Goal: Information Seeking & Learning: Compare options

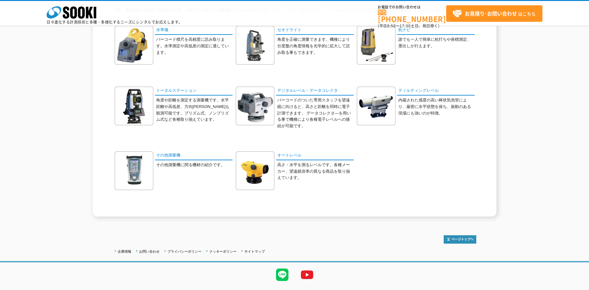
scroll to position [87, 0]
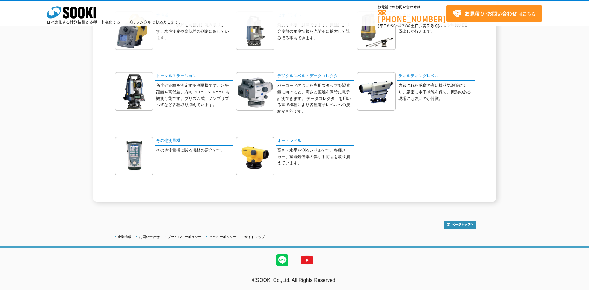
click at [177, 88] on p "角度や距離を測定する測量機です。水平距離や高低差、方向角等も観測可能です。プリズム式、ノンプリズム式など各種取り揃えています。" at bounding box center [194, 95] width 76 height 26
click at [176, 75] on link "トータルステーション" at bounding box center [194, 76] width 78 height 9
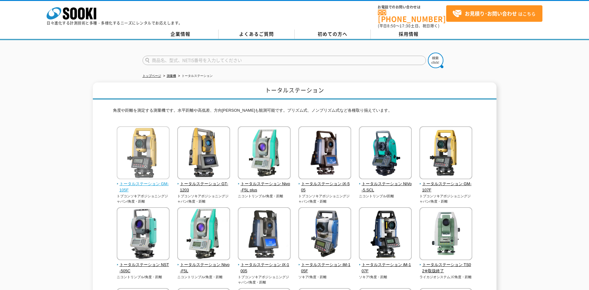
click at [147, 181] on span "トータルステーション GM-105F" at bounding box center [143, 187] width 53 height 13
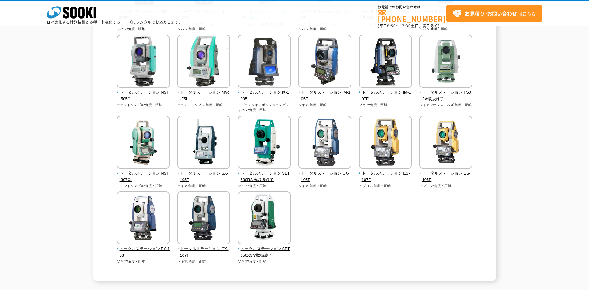
scroll to position [218, 0]
